Goal: Obtain resource: Download file/media

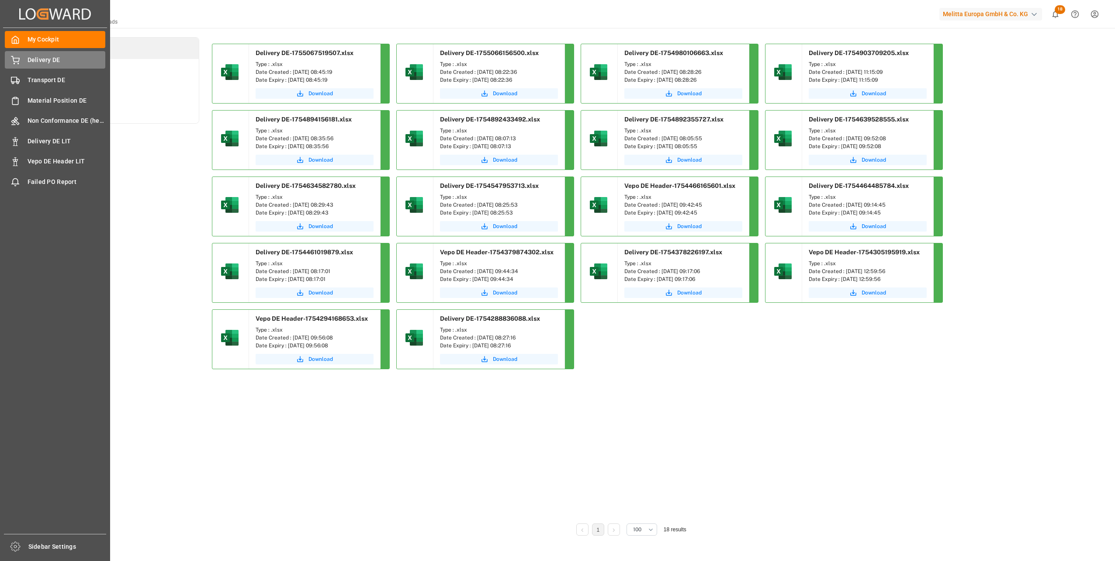
click at [30, 62] on span "Delivery DE" at bounding box center [67, 59] width 78 height 9
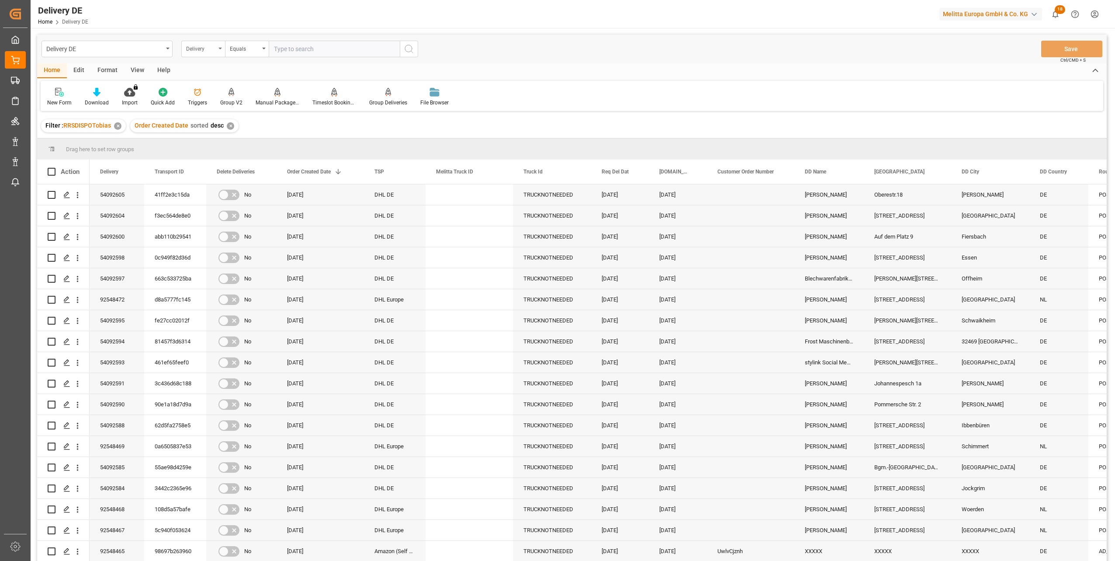
click at [205, 54] on div "Delivery" at bounding box center [203, 49] width 44 height 17
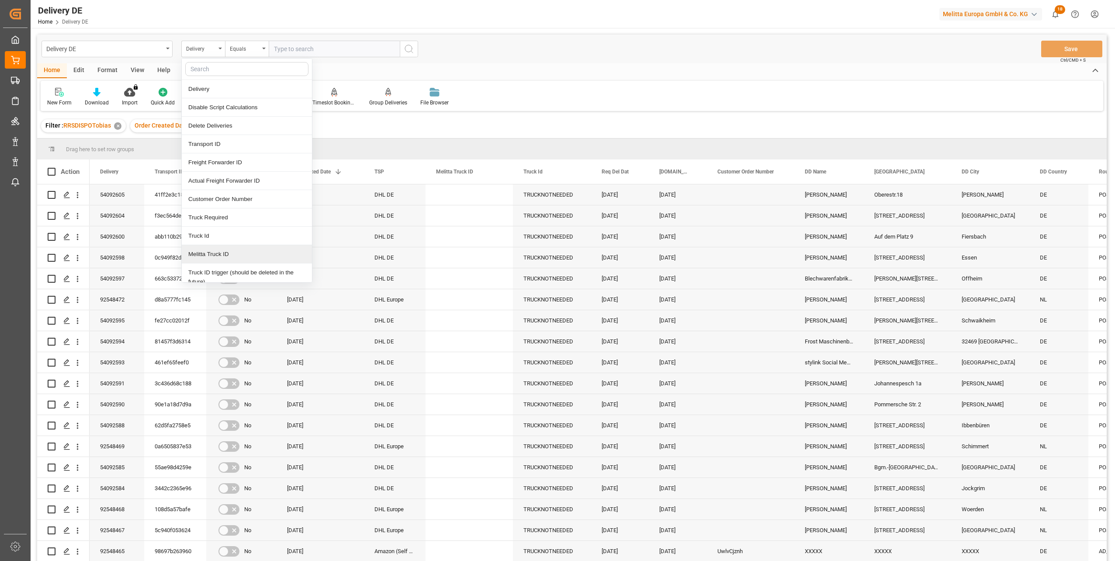
click at [222, 256] on div "Melitta Truck ID" at bounding box center [247, 254] width 130 height 18
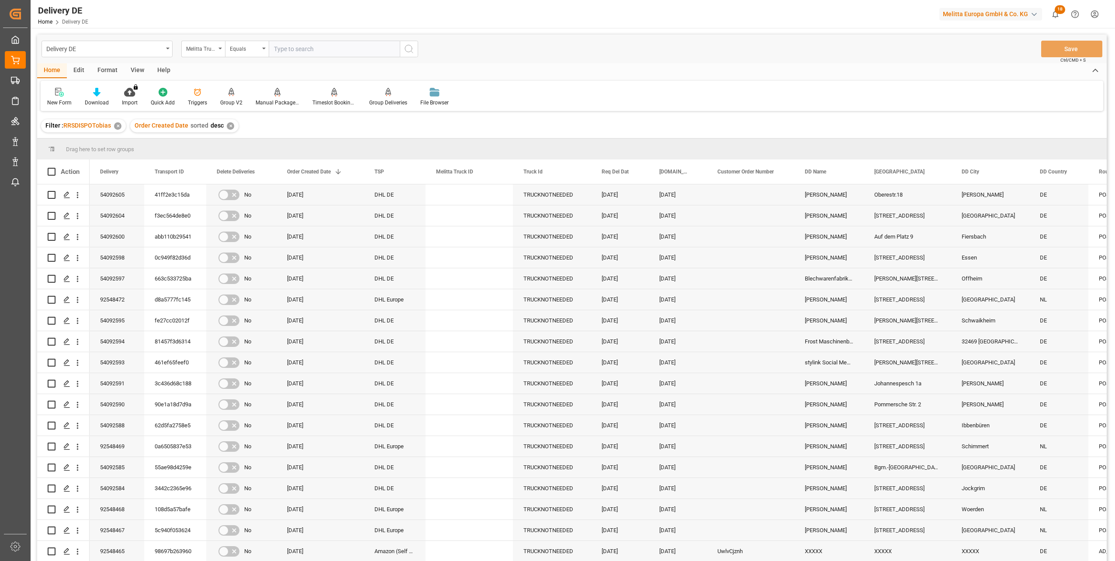
click at [297, 53] on input "text" at bounding box center [334, 49] width 131 height 17
paste input "600001357"
type input "600001357"
click at [409, 50] on icon "search button" at bounding box center [409, 49] width 10 height 10
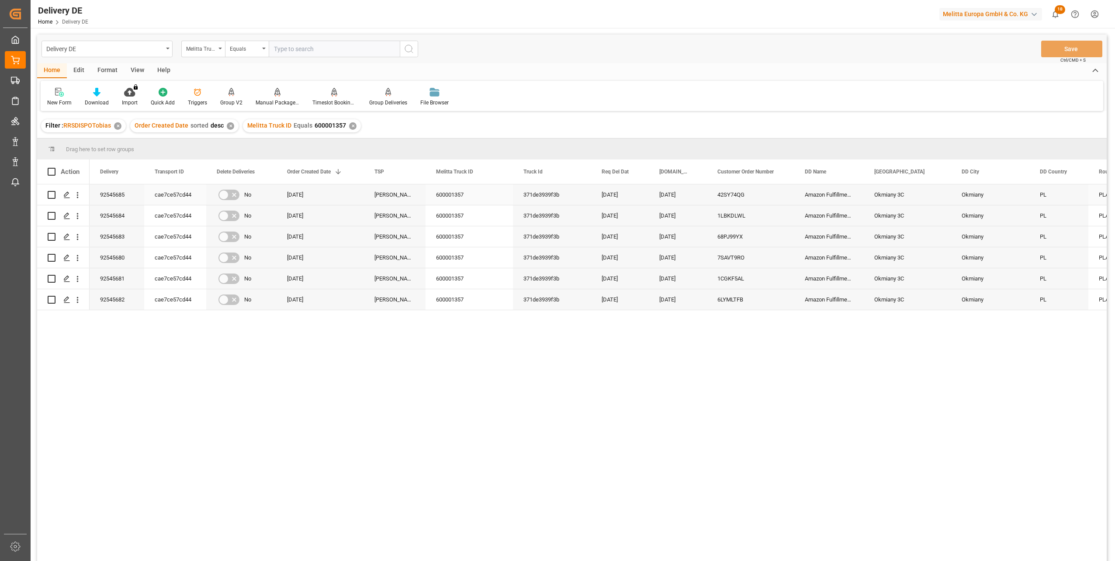
click at [737, 198] on div "42SY74QG" at bounding box center [750, 194] width 87 height 21
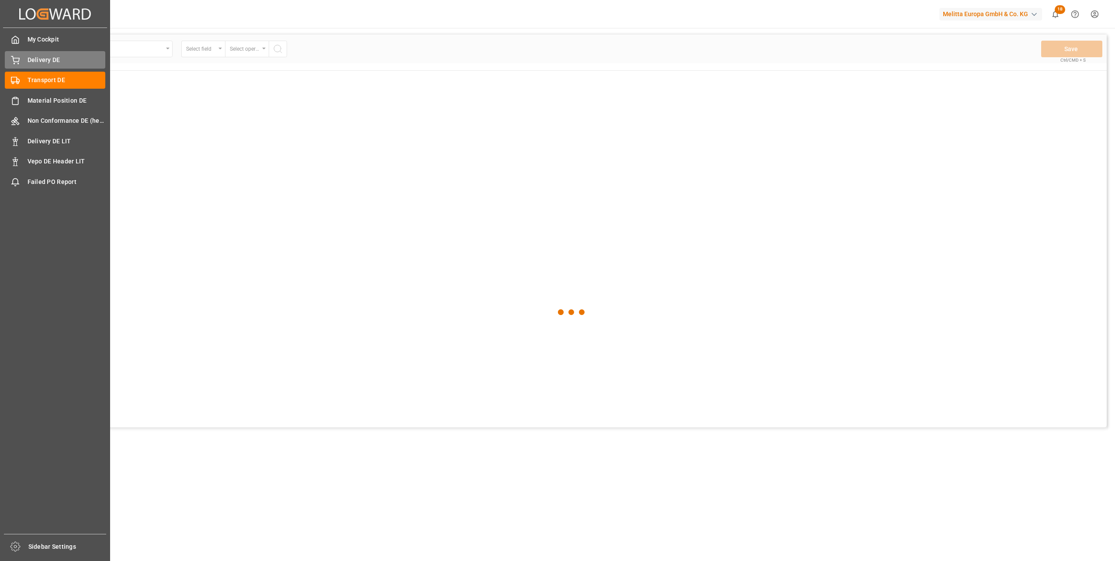
click at [49, 62] on span "Delivery DE" at bounding box center [67, 59] width 78 height 9
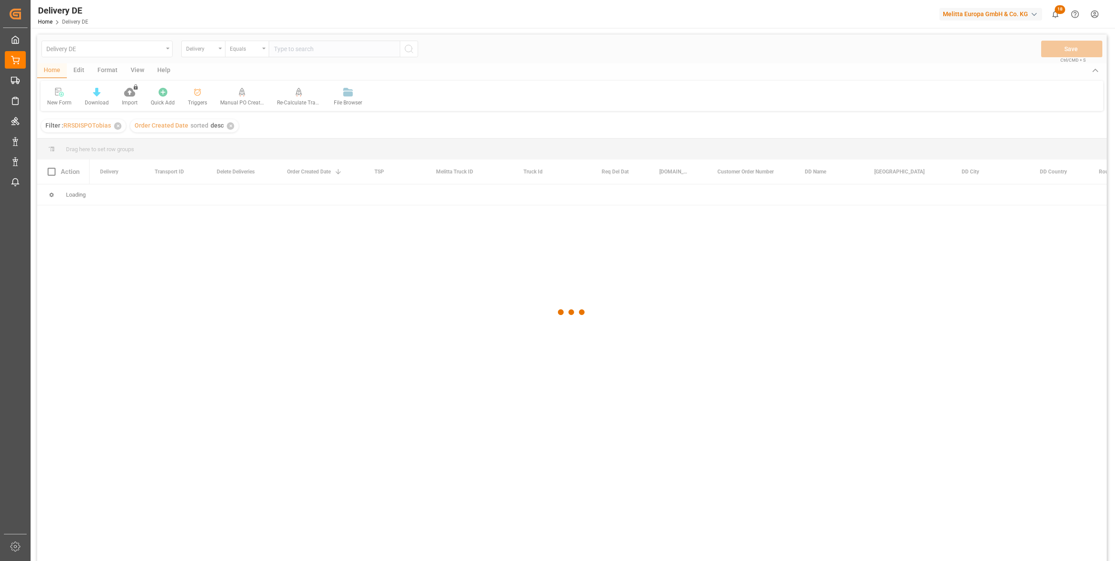
click at [290, 51] on div at bounding box center [571, 313] width 1069 height 556
click at [307, 50] on input "text" at bounding box center [334, 49] width 131 height 17
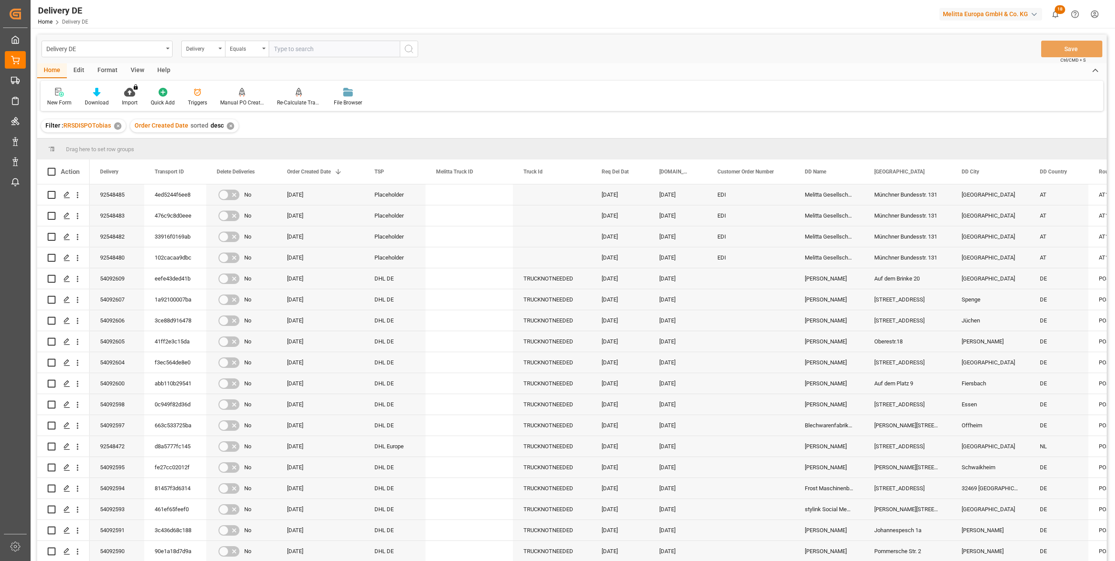
paste input "92520965"
type input "92520965"
click at [411, 46] on circle "search button" at bounding box center [408, 48] width 7 height 7
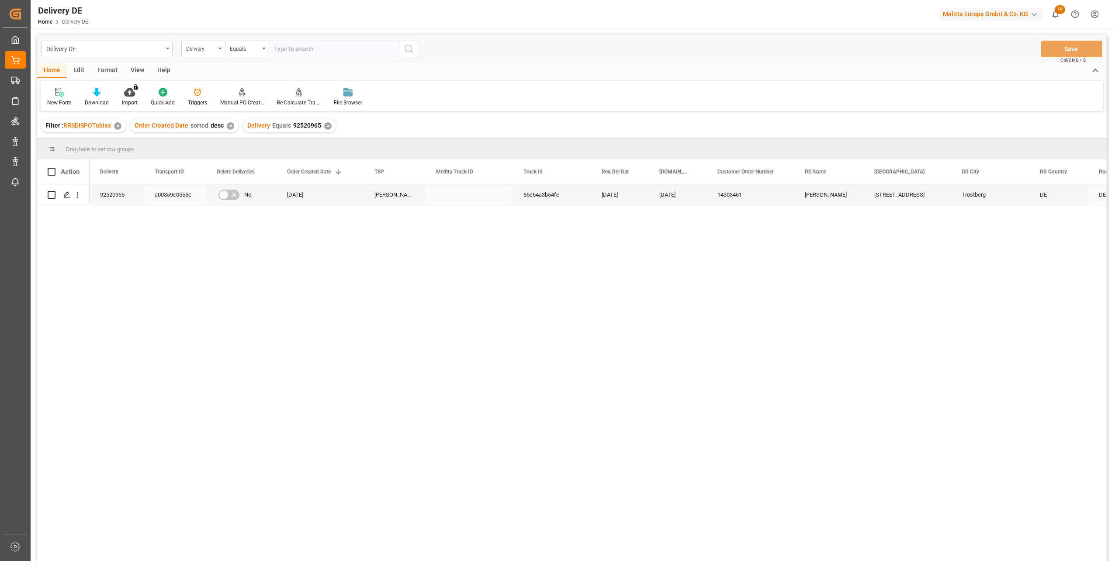
click at [172, 193] on div "a00359c0556c" at bounding box center [175, 194] width 62 height 21
click at [301, 49] on input "text" at bounding box center [334, 49] width 131 height 17
paste input "92548236"
type input "92548236"
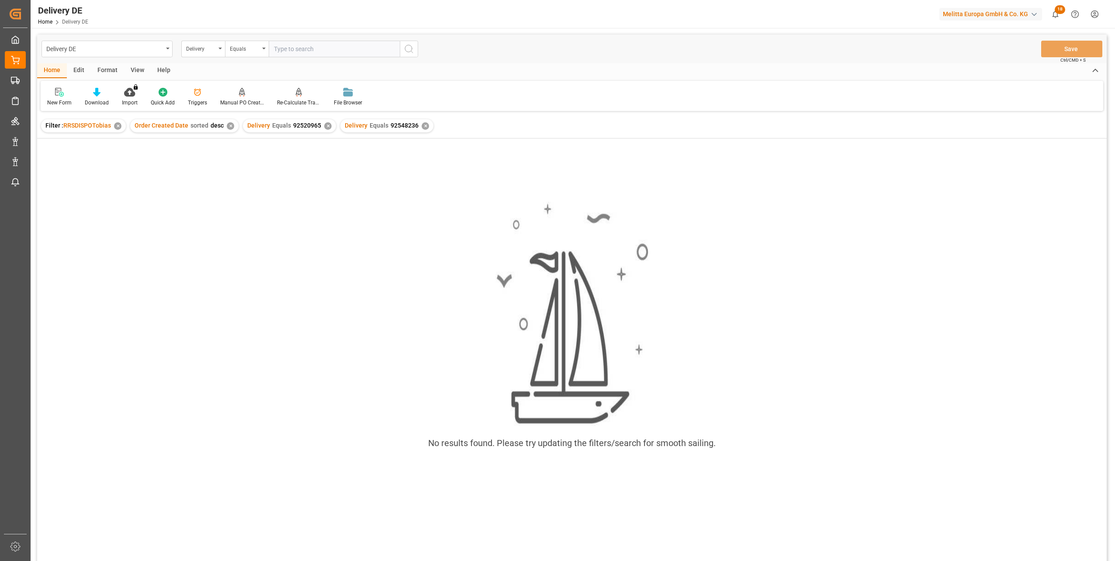
click at [324, 128] on div "✕" at bounding box center [327, 125] width 7 height 7
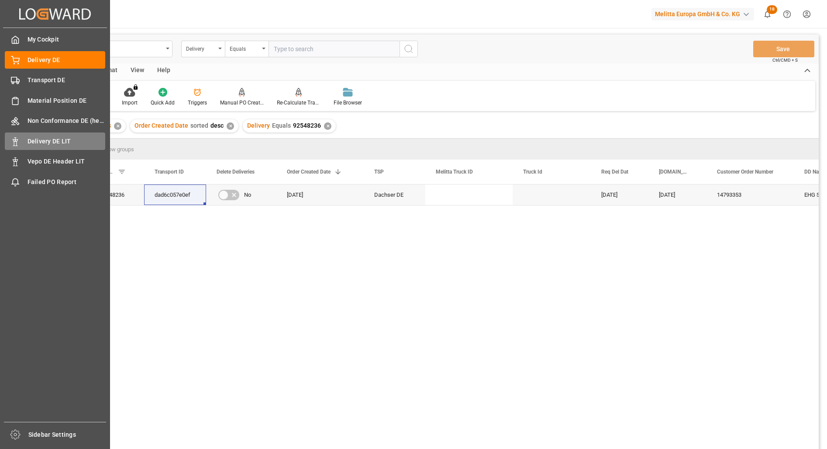
click at [45, 142] on span "Delivery DE LIT" at bounding box center [67, 141] width 78 height 9
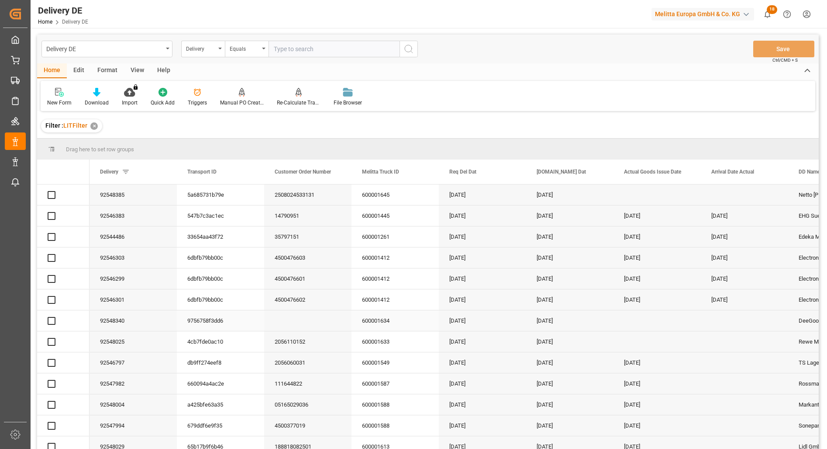
click at [604, 327] on div "[DATE]" at bounding box center [569, 320] width 87 height 21
click at [215, 49] on div "Delivery" at bounding box center [201, 48] width 30 height 10
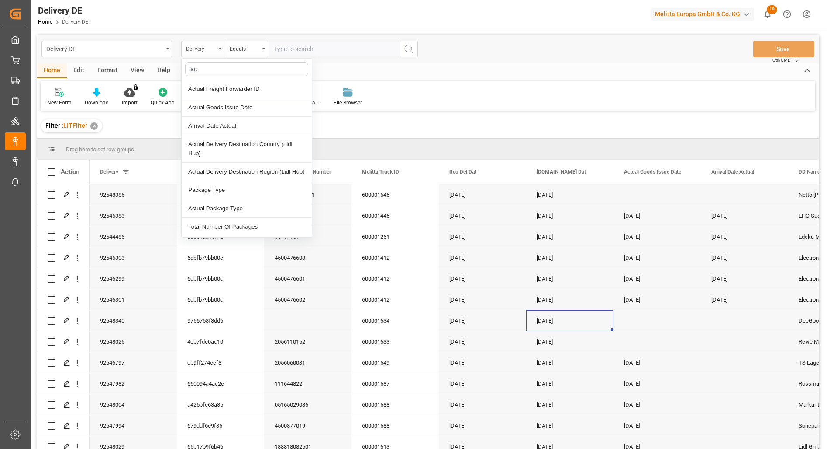
type input "act"
click at [229, 107] on div "Actual Goods Issue Date" at bounding box center [247, 107] width 130 height 18
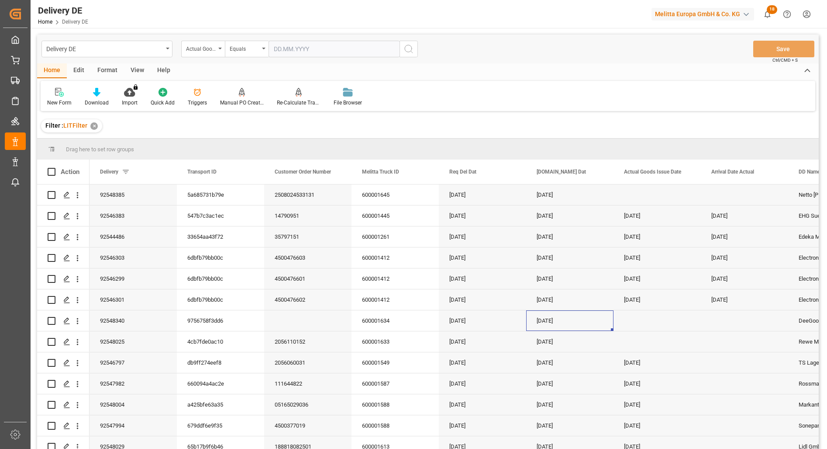
click at [407, 47] on icon "search button" at bounding box center [409, 49] width 10 height 10
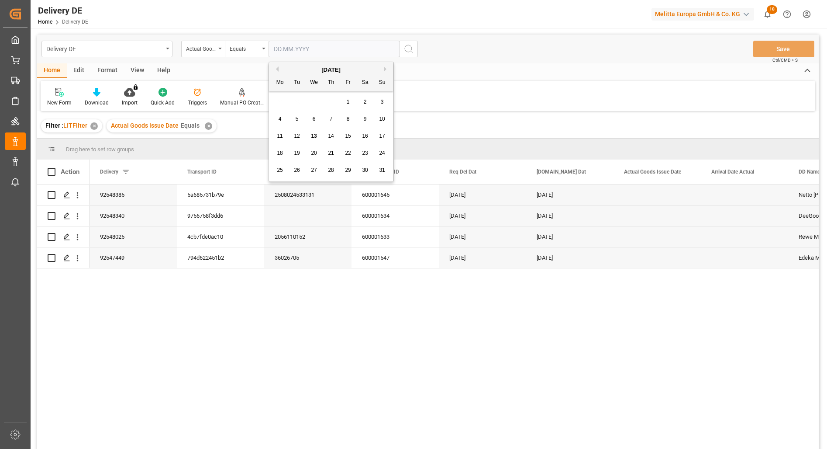
click at [309, 52] on input "text" at bounding box center [334, 49] width 131 height 17
click at [316, 116] on div "6" at bounding box center [314, 119] width 11 height 10
type input "[DATE]"
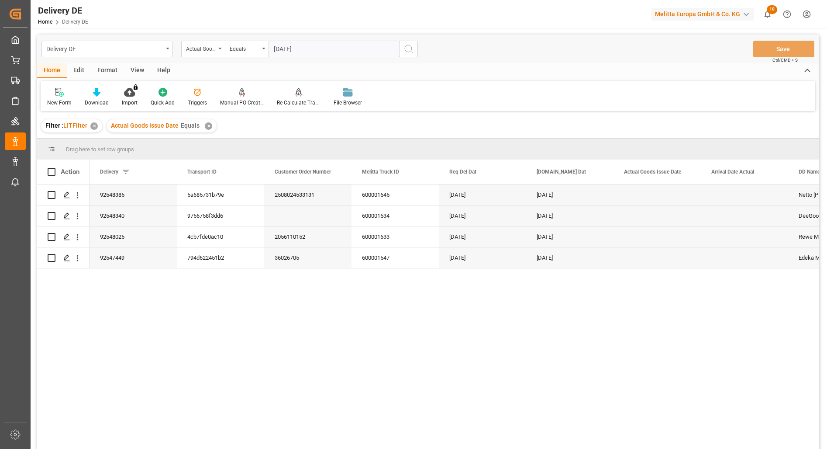
click at [408, 50] on icon "search button" at bounding box center [409, 49] width 10 height 10
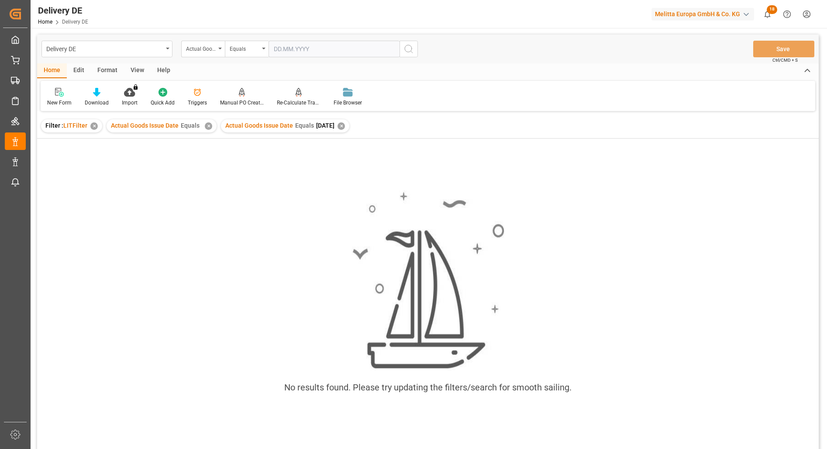
click at [207, 128] on div "✕" at bounding box center [208, 125] width 7 height 7
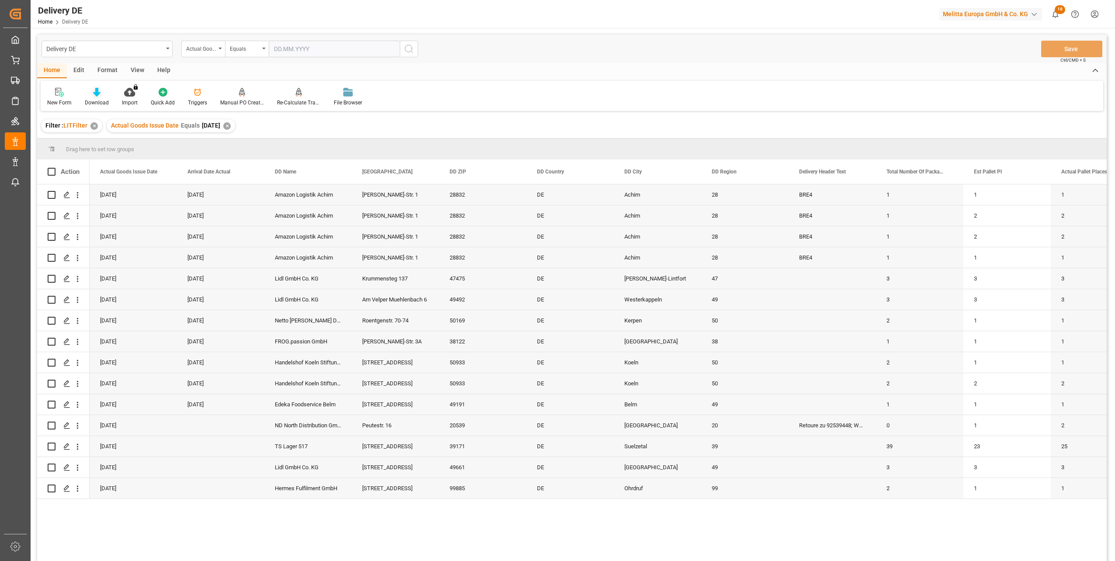
click at [101, 93] on div at bounding box center [97, 91] width 24 height 9
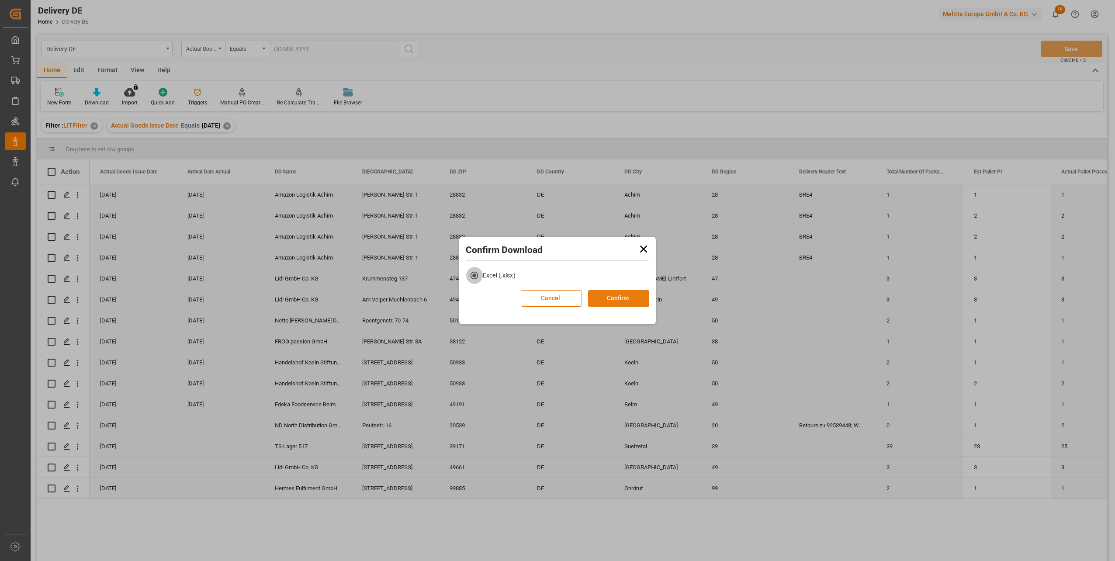
click at [605, 297] on button "Confirm" at bounding box center [618, 298] width 61 height 17
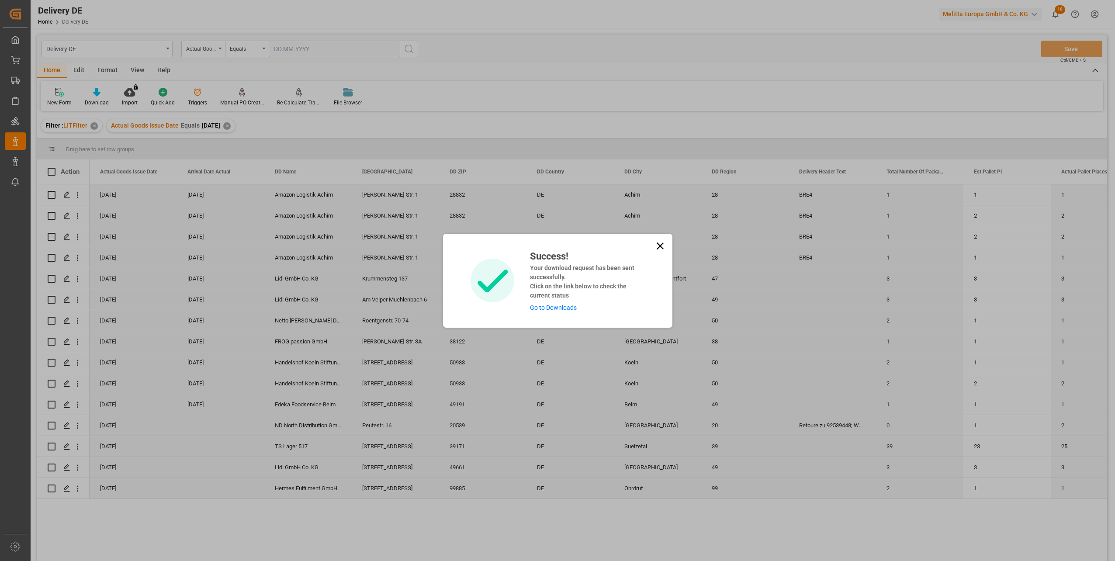
click at [550, 305] on link "Go to Downloads" at bounding box center [553, 307] width 47 height 7
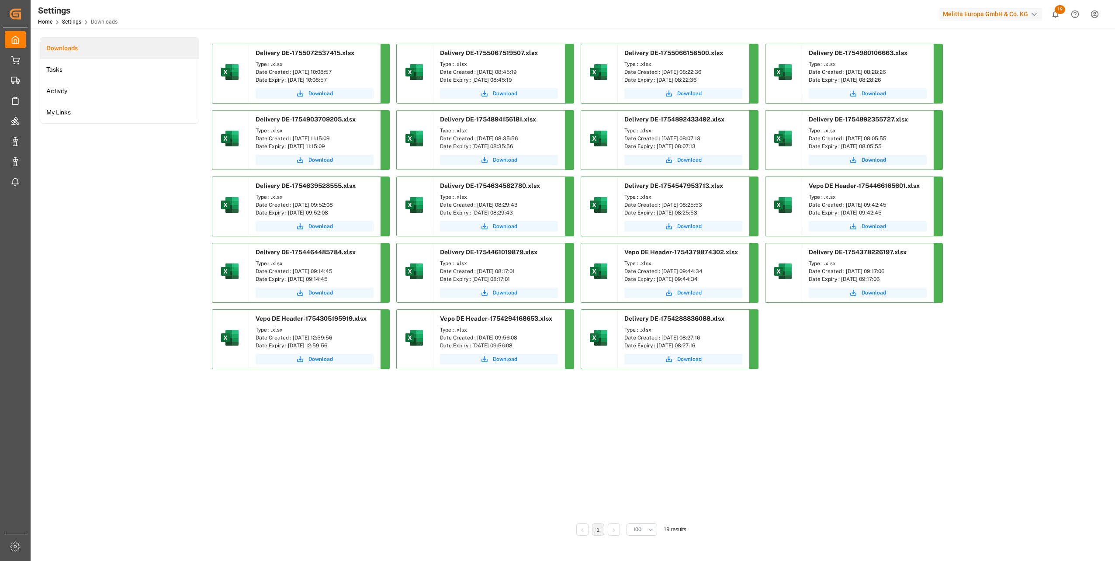
click at [1040, 139] on div "Delivery DE-1755072537415.xlsx Type : .xlsx Date Created : 13.08.2025 10:08:57 …" at bounding box center [631, 210] width 838 height 332
click at [322, 93] on span "Download" at bounding box center [320, 94] width 24 height 8
